Goal: Check status: Check status

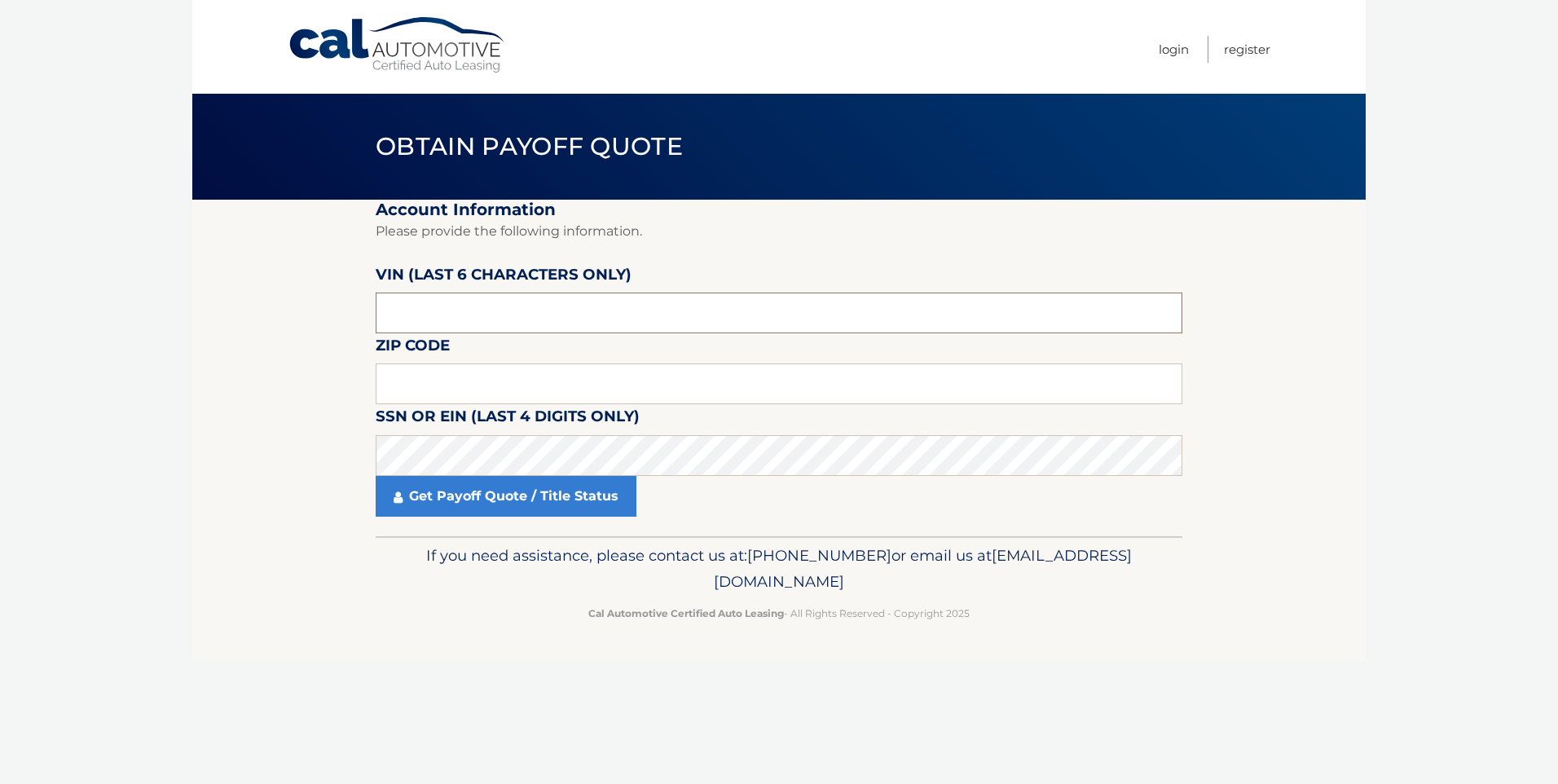
click at [583, 312] on input "text" at bounding box center [779, 313] width 807 height 41
click at [531, 384] on input "text" at bounding box center [779, 384] width 807 height 41
click at [468, 392] on input "text" at bounding box center [779, 384] width 807 height 41
click at [464, 306] on input "text" at bounding box center [779, 313] width 807 height 41
paste input "014874"
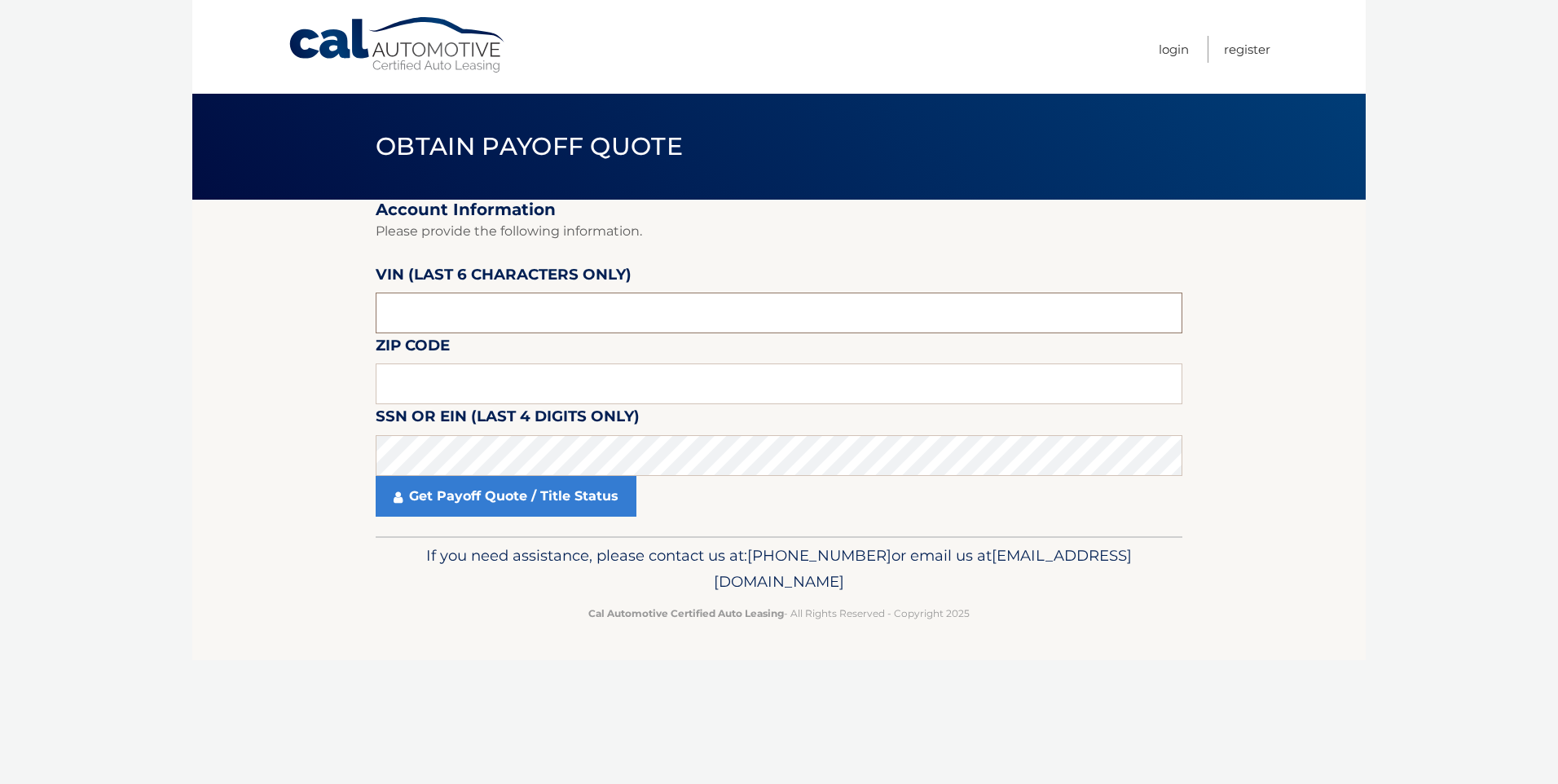
type input "014874"
click at [453, 381] on input "text" at bounding box center [779, 384] width 807 height 41
type input "11432"
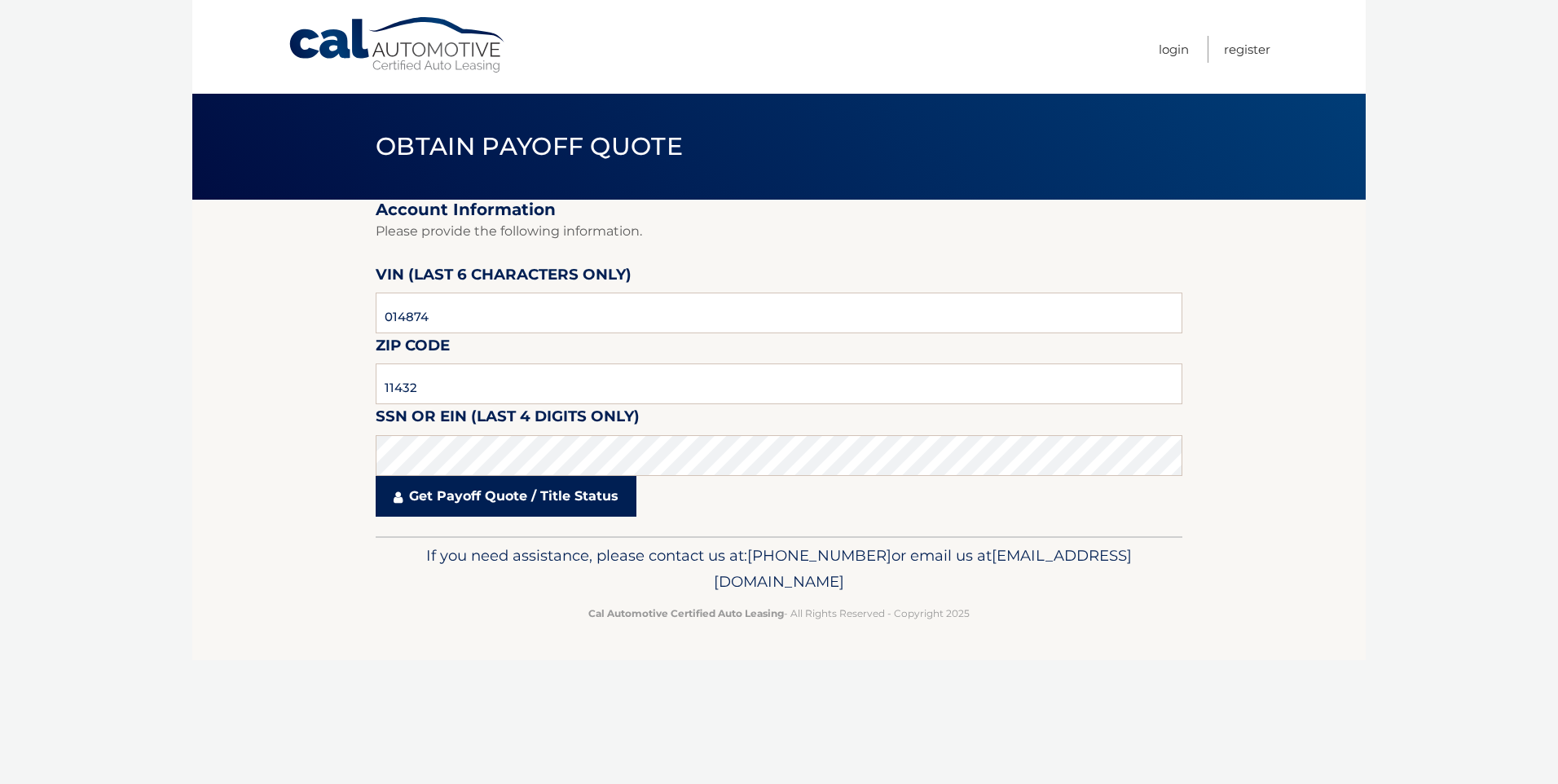
click at [467, 496] on link "Get Payoff Quote / Title Status" at bounding box center [506, 496] width 261 height 41
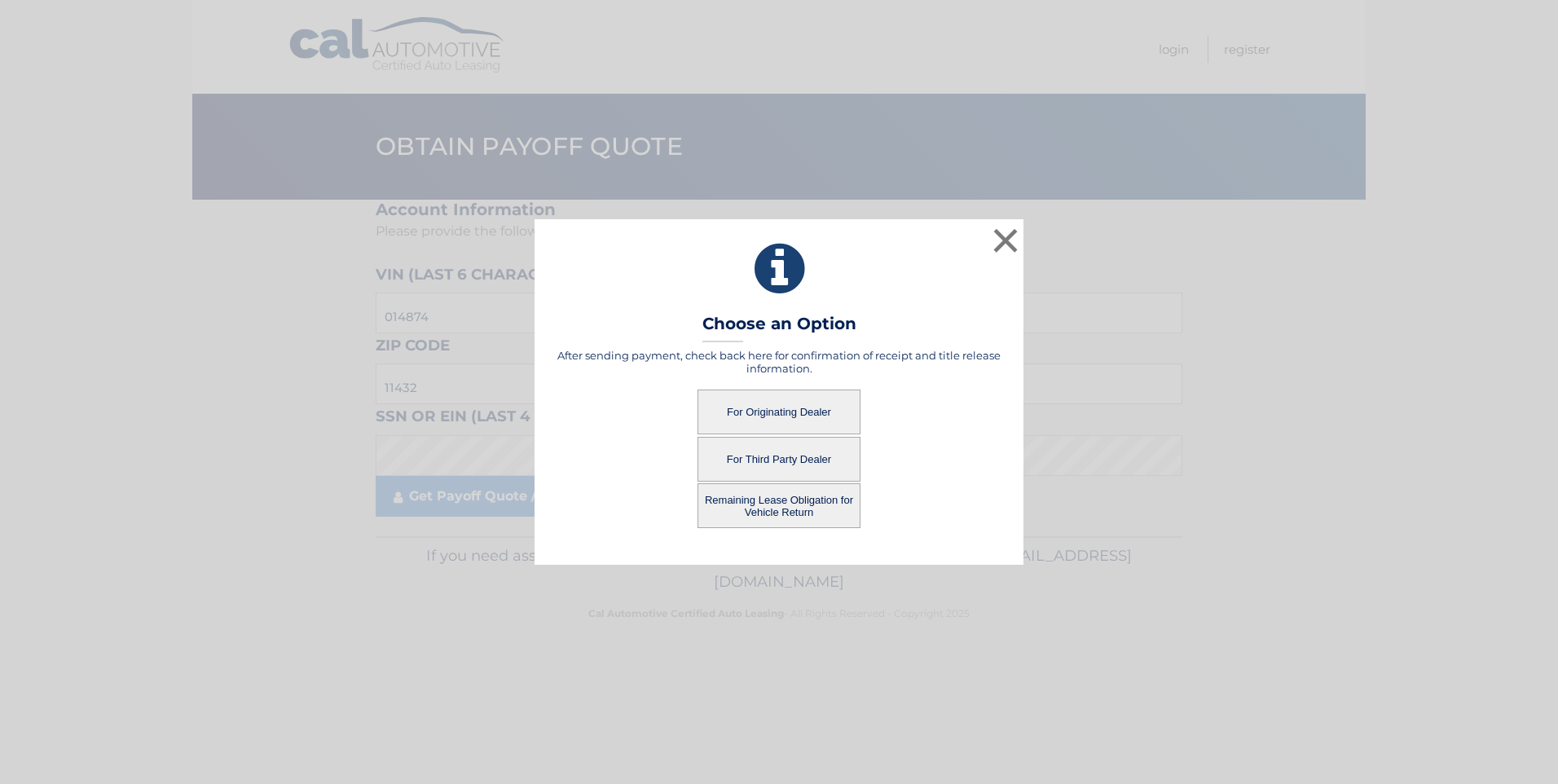
click at [798, 428] on button "For Originating Dealer" at bounding box center [779, 412] width 163 height 45
click at [798, 419] on button "For Originating Dealer" at bounding box center [779, 412] width 163 height 45
click at [783, 413] on button "For Originating Dealer" at bounding box center [779, 412] width 163 height 45
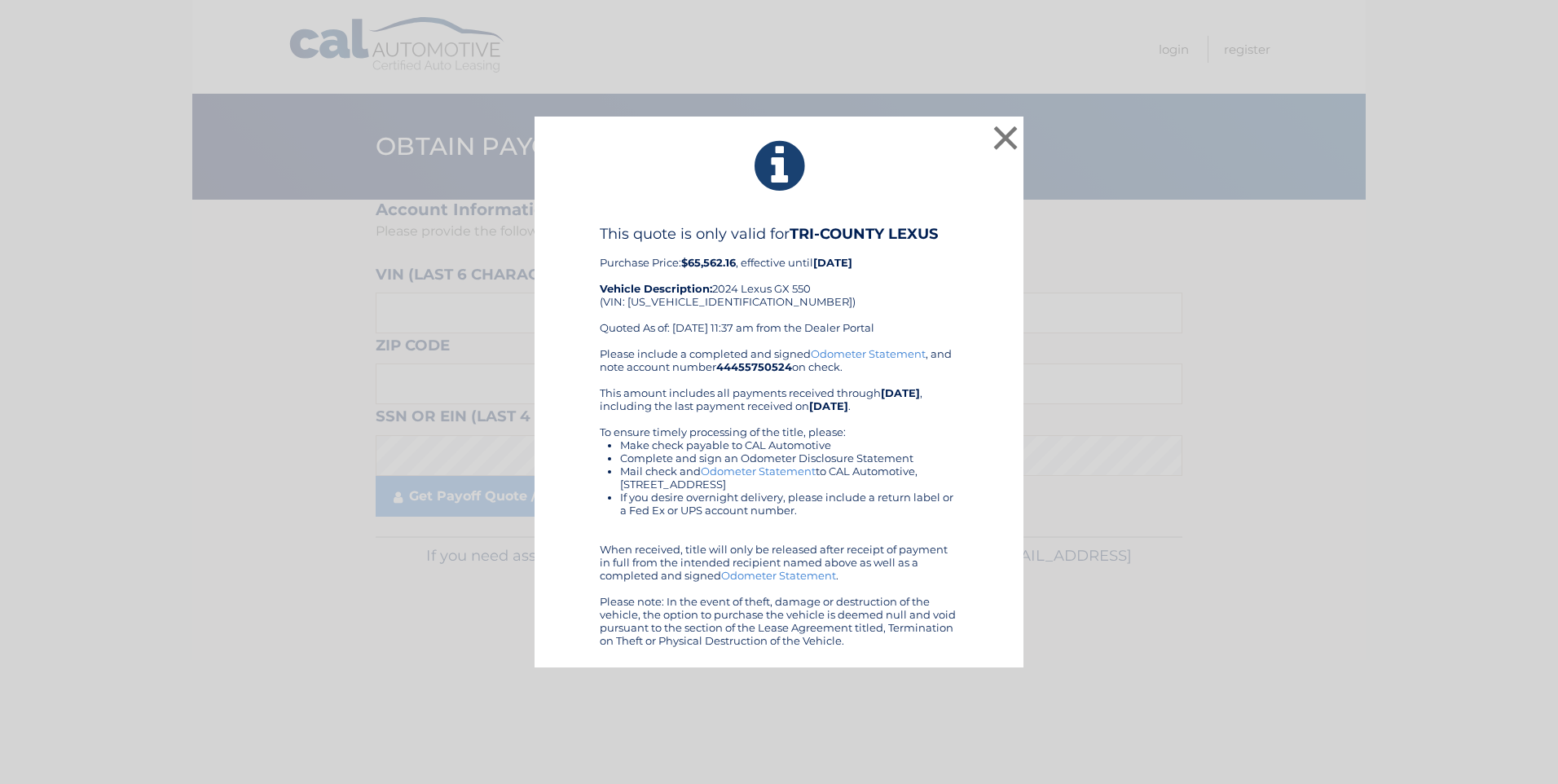
click at [869, 351] on link "Odometer Statement" at bounding box center [868, 353] width 115 height 13
click at [1001, 139] on button "×" at bounding box center [1005, 137] width 33 height 33
